Goal: Transaction & Acquisition: Download file/media

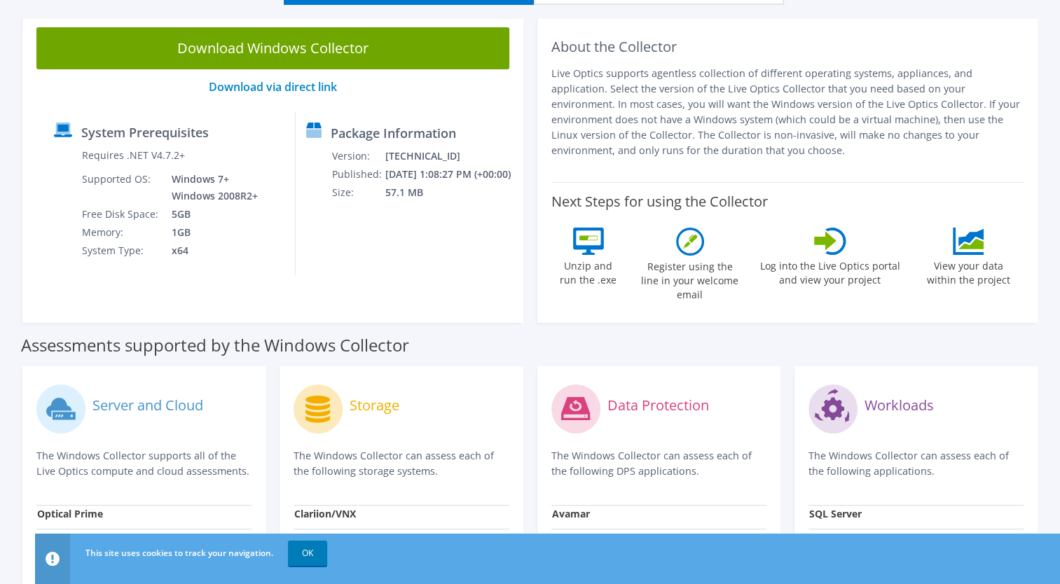
scroll to position [280, 0]
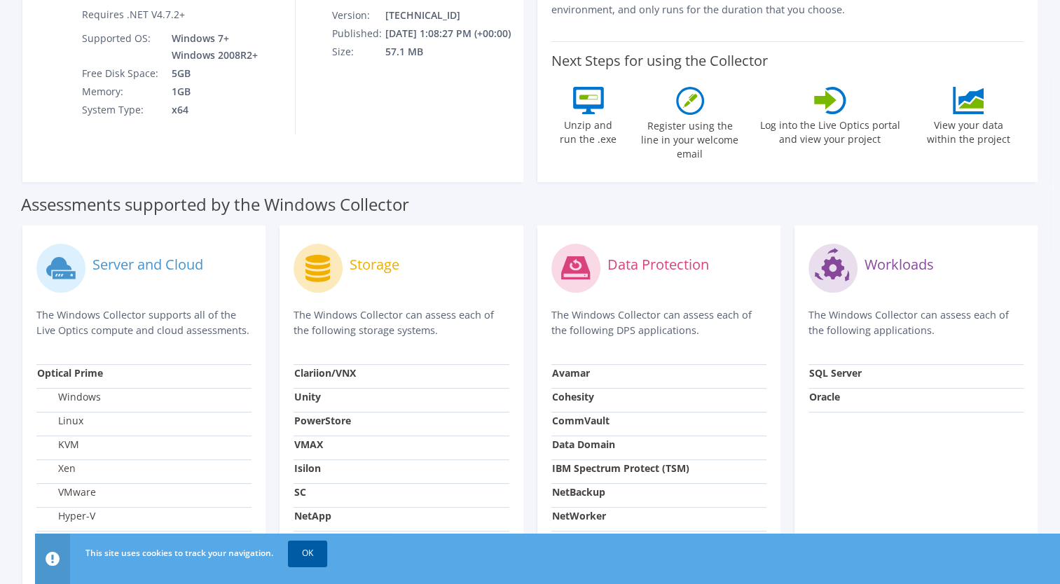
click at [312, 549] on link "OK" at bounding box center [307, 553] width 39 height 25
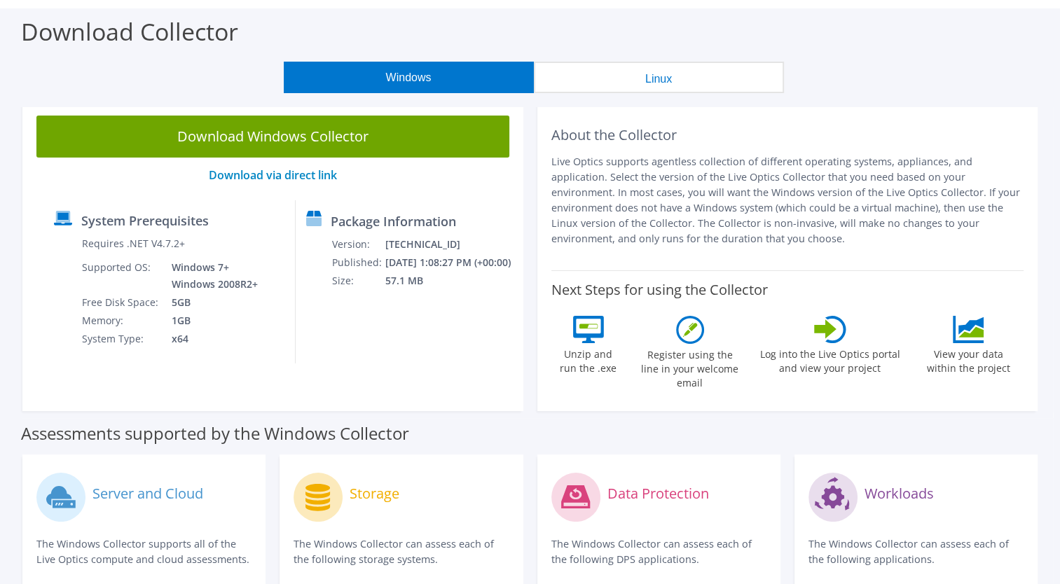
scroll to position [0, 0]
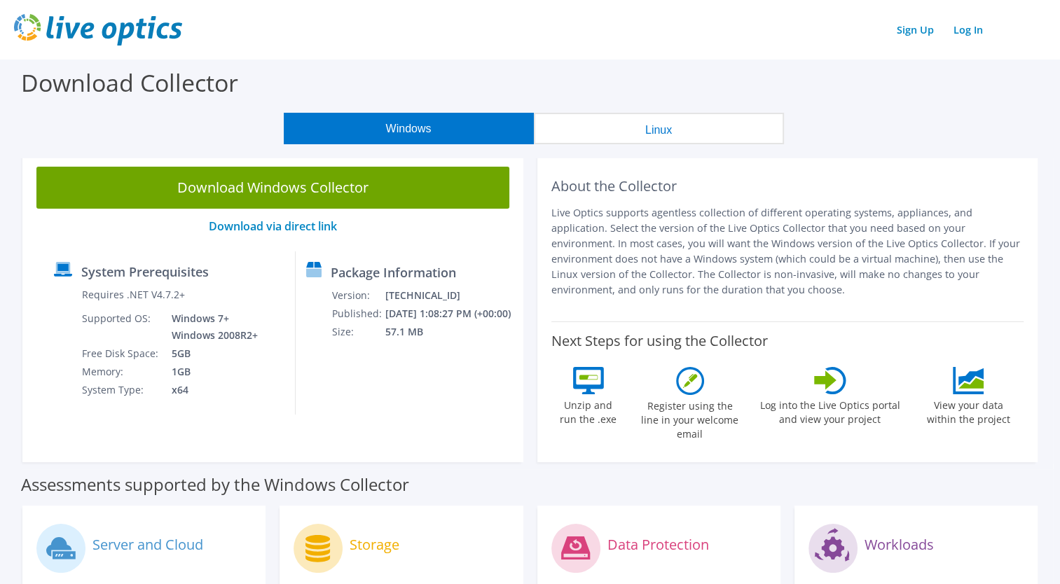
click at [633, 138] on button "Linux" at bounding box center [659, 129] width 250 height 32
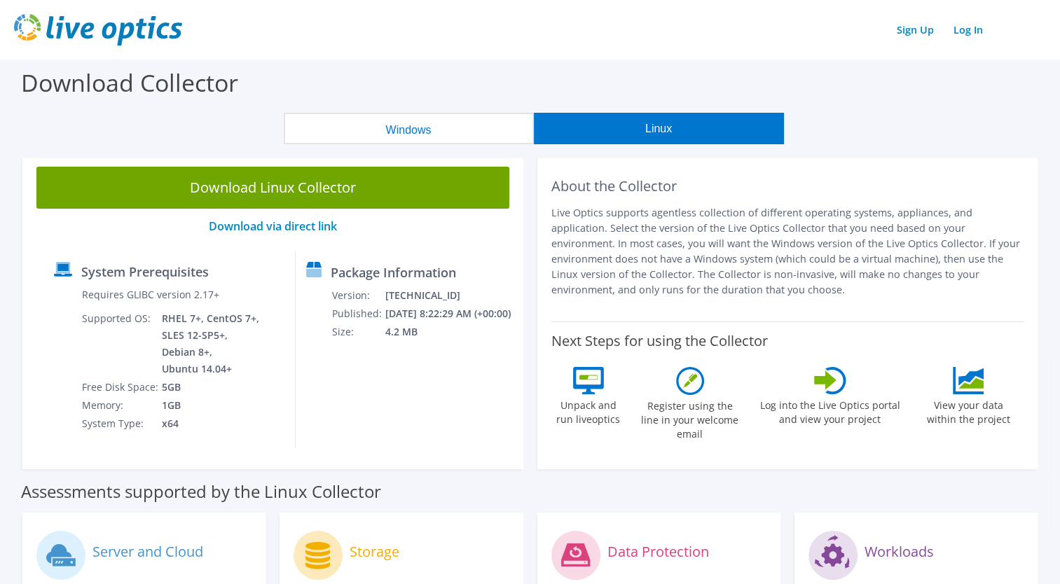
click at [425, 141] on button "Windows" at bounding box center [409, 129] width 250 height 32
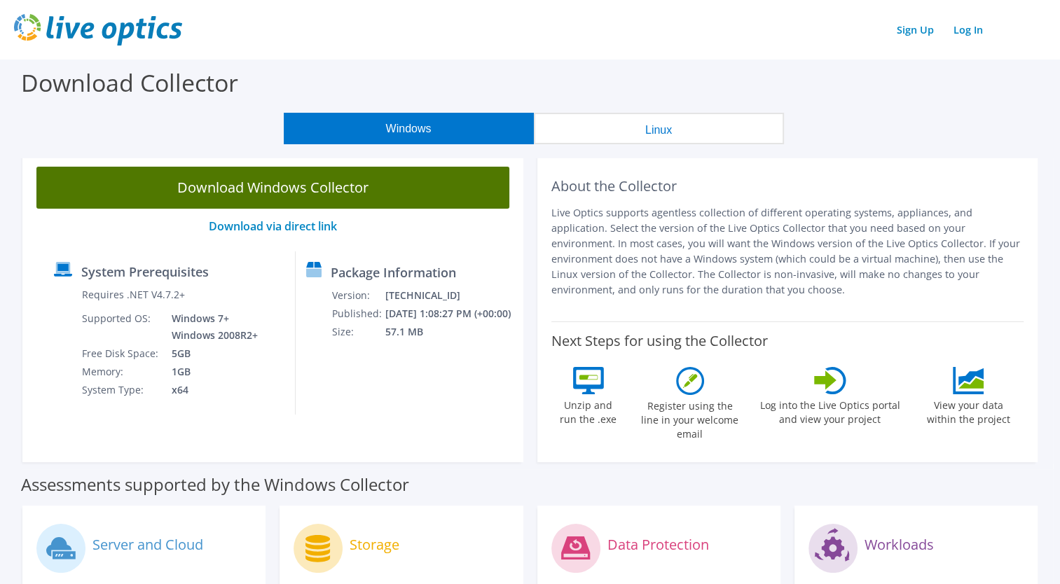
click at [251, 191] on link "Download Windows Collector" at bounding box center [272, 188] width 473 height 42
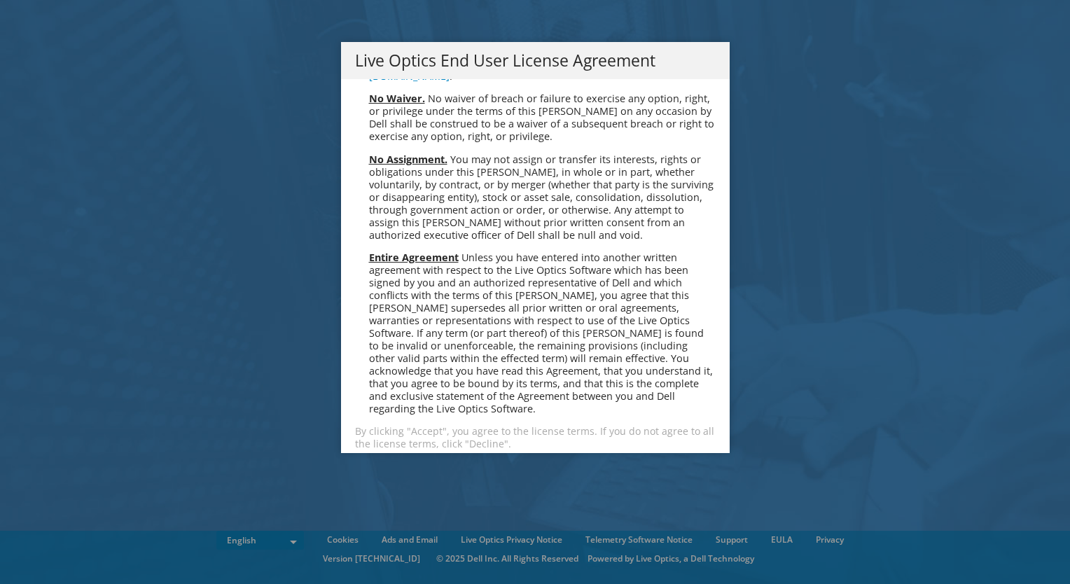
scroll to position [5298, 0]
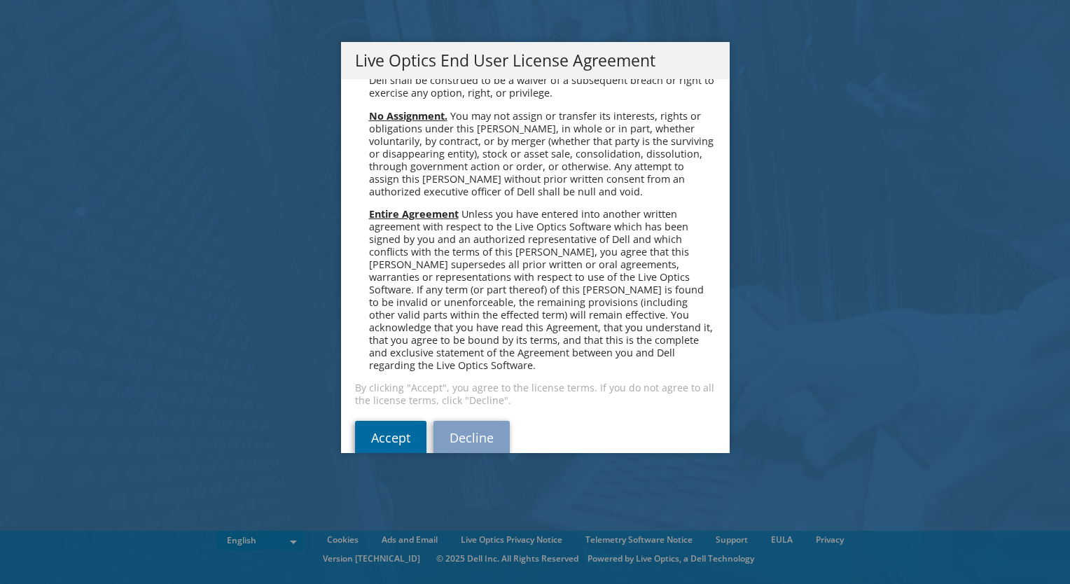
click at [375, 421] on link "Accept" at bounding box center [390, 438] width 71 height 34
